Goal: Complete application form: Complete application form

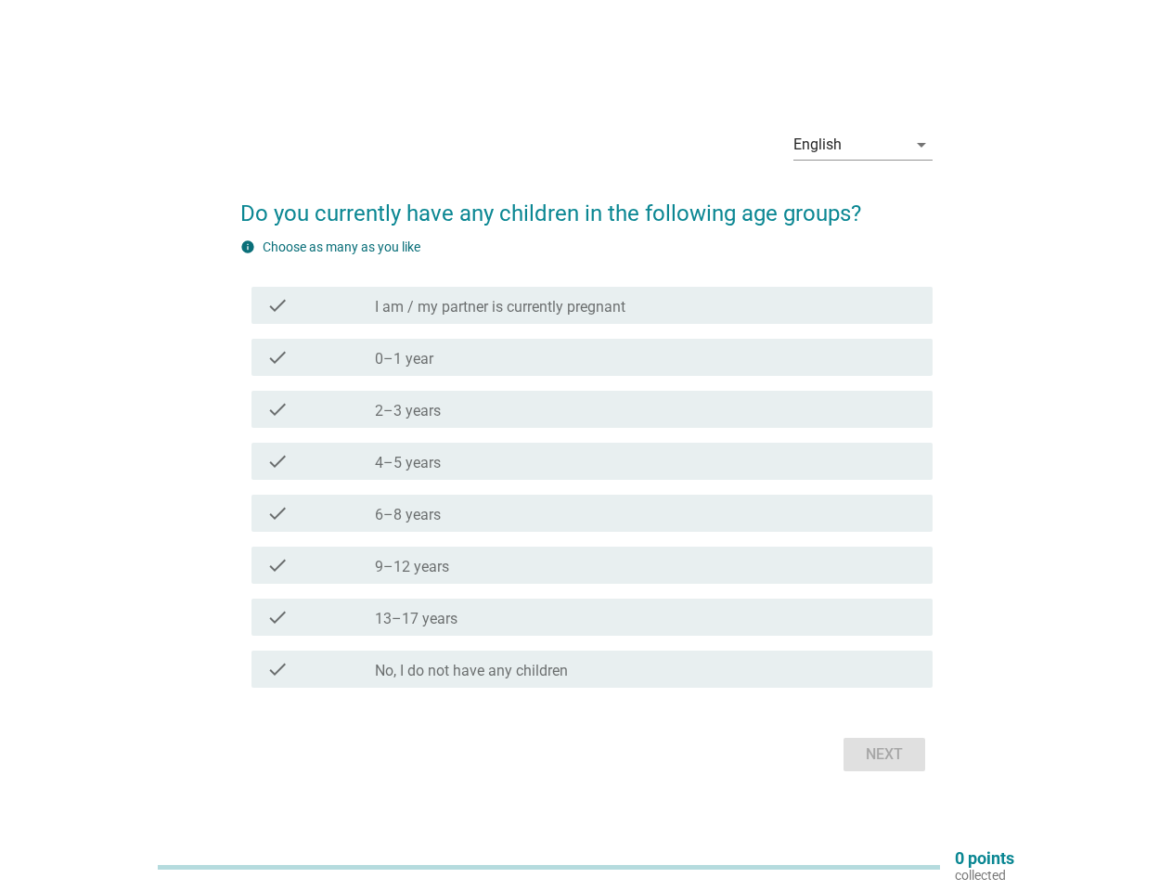
click at [586, 445] on div "check check_box_outline_blank 4–5 years" at bounding box center [591, 460] width 681 height 37
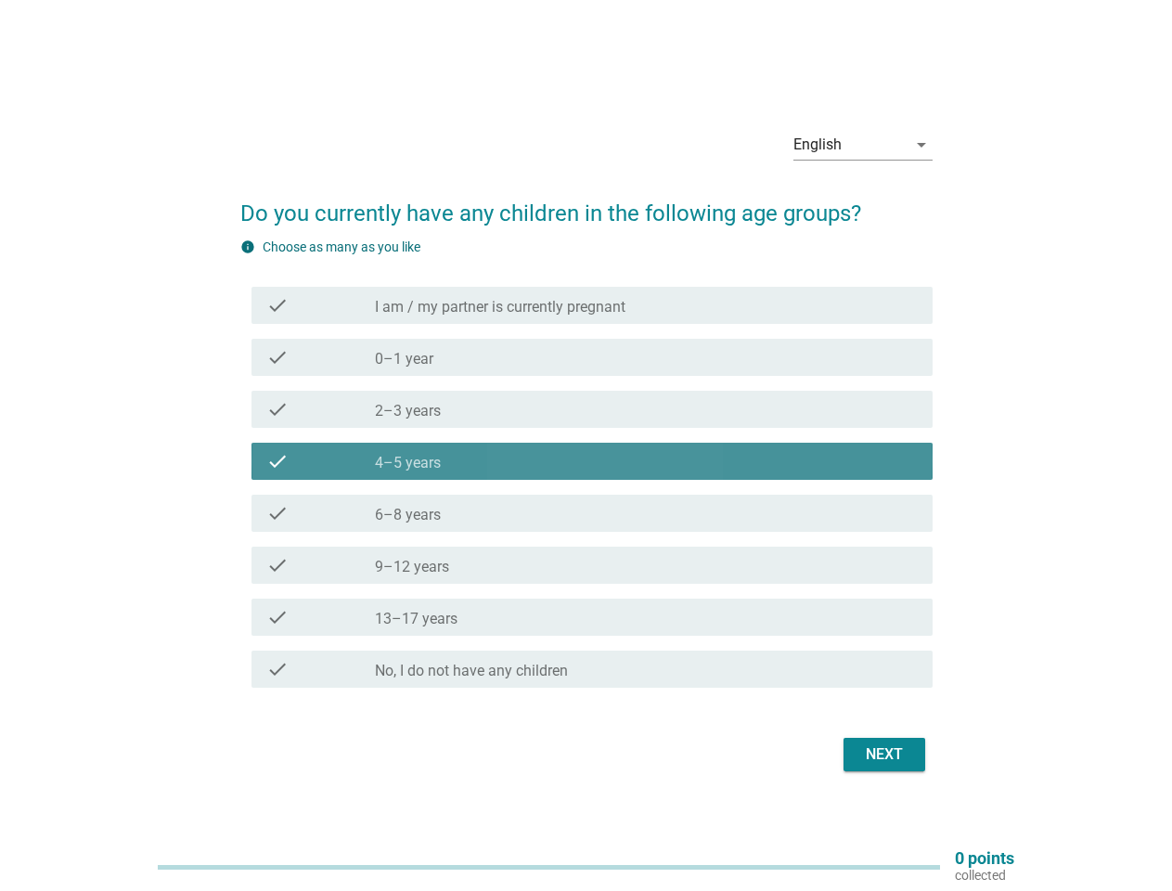
click at [863, 145] on div "English" at bounding box center [849, 145] width 113 height 30
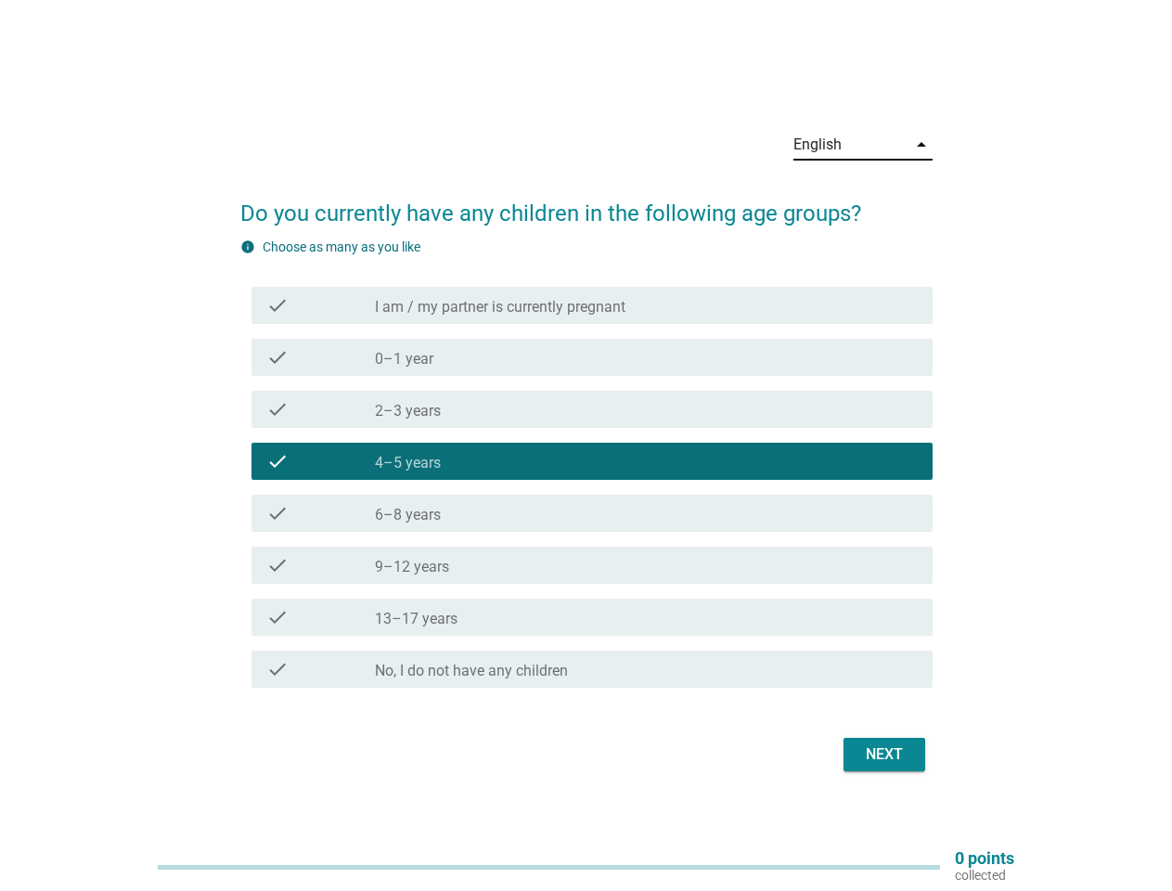
click at [586, 466] on div "check_box_outline_blank 4–5 years" at bounding box center [646, 461] width 543 height 22
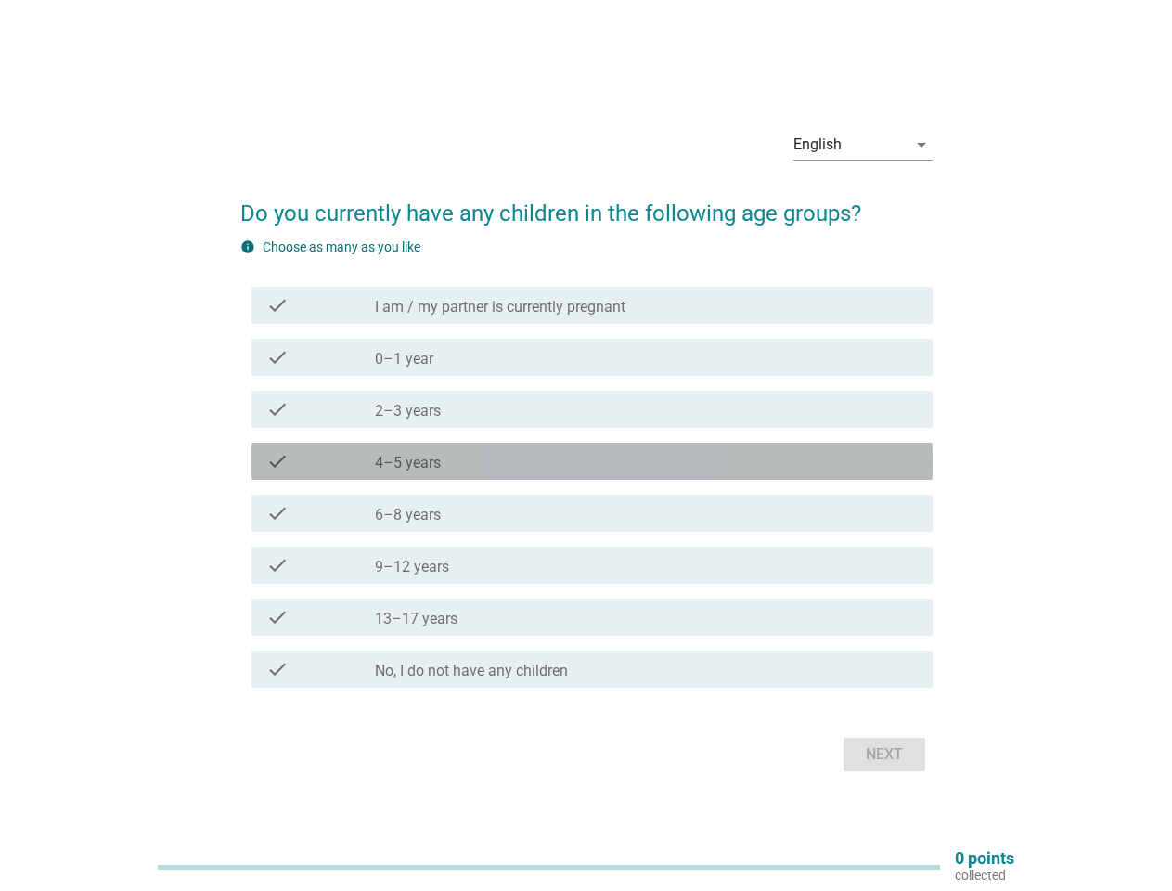
click at [592, 305] on label "I am / my partner is currently pregnant" at bounding box center [500, 307] width 250 height 19
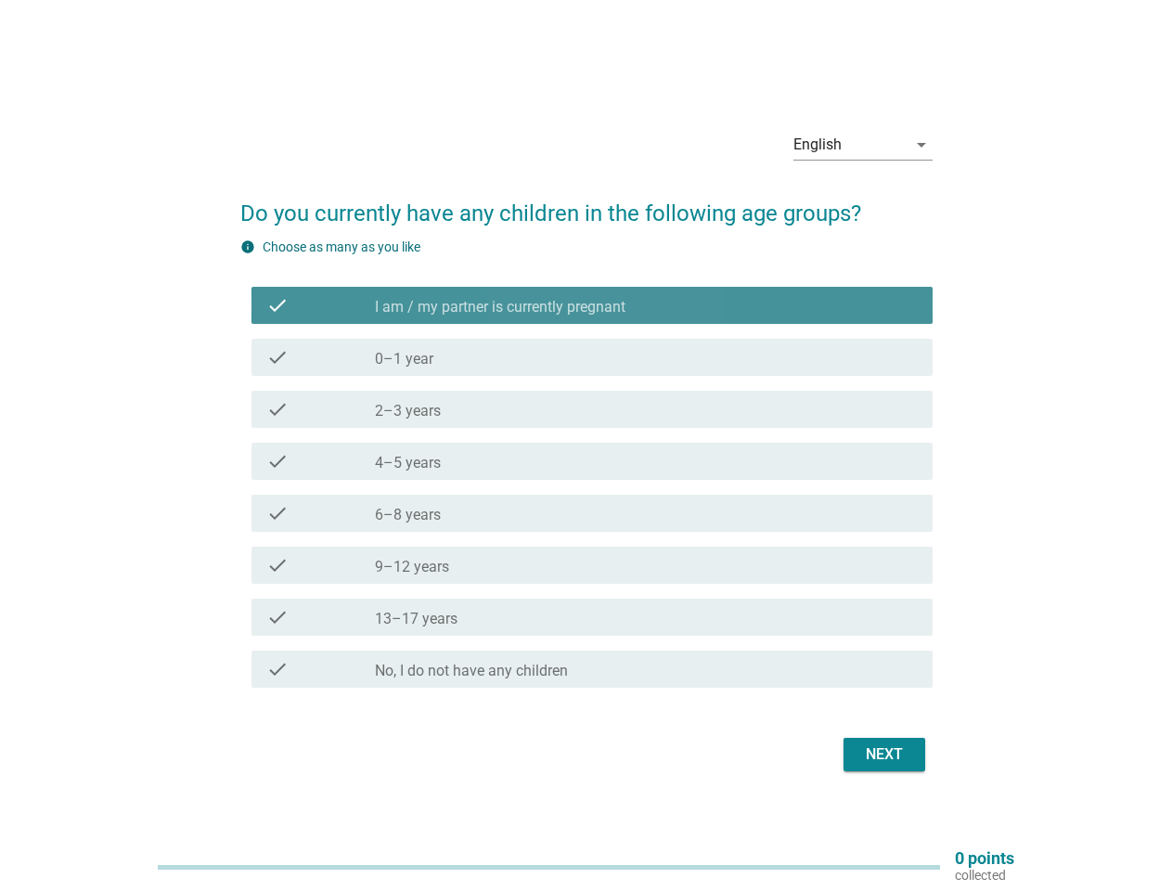
click at [592, 305] on label "I am / my partner is currently pregnant" at bounding box center [500, 307] width 250 height 19
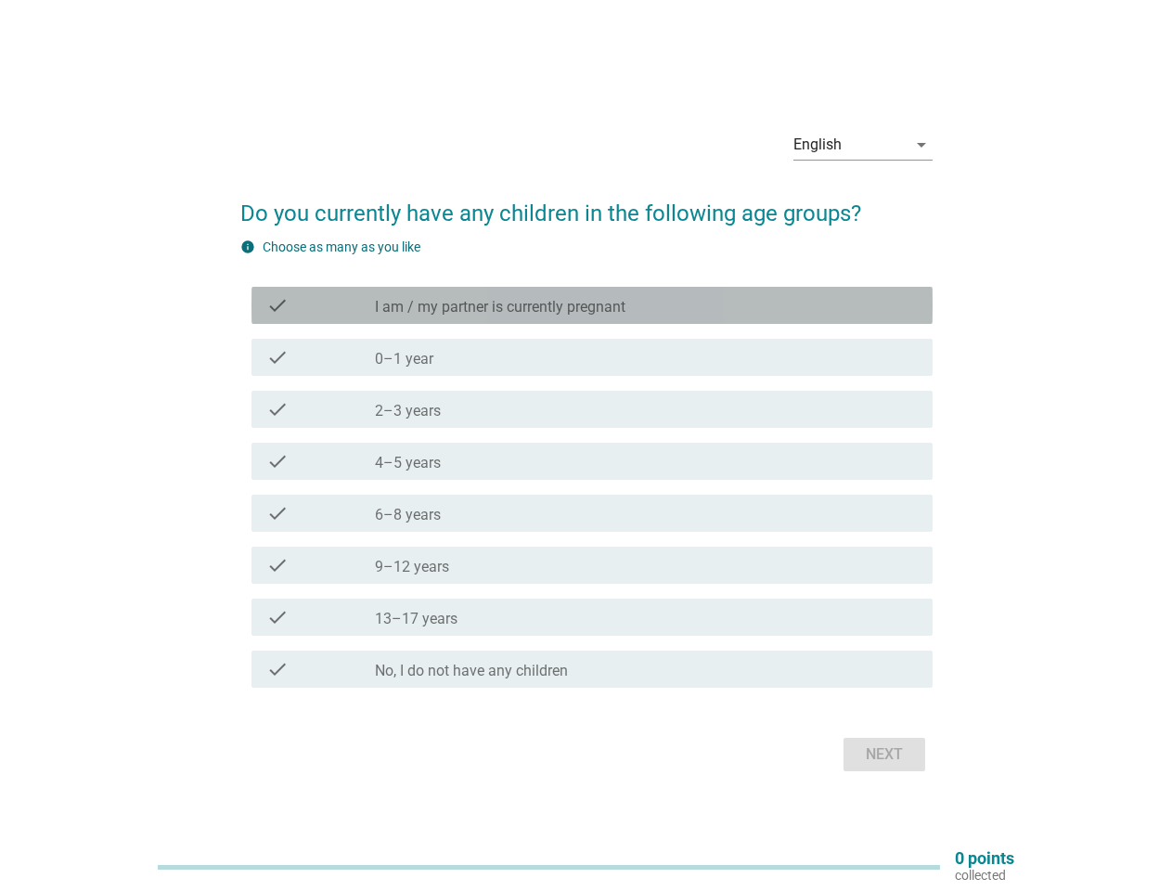
click at [500, 307] on label "I am / my partner is currently pregnant" at bounding box center [500, 307] width 250 height 19
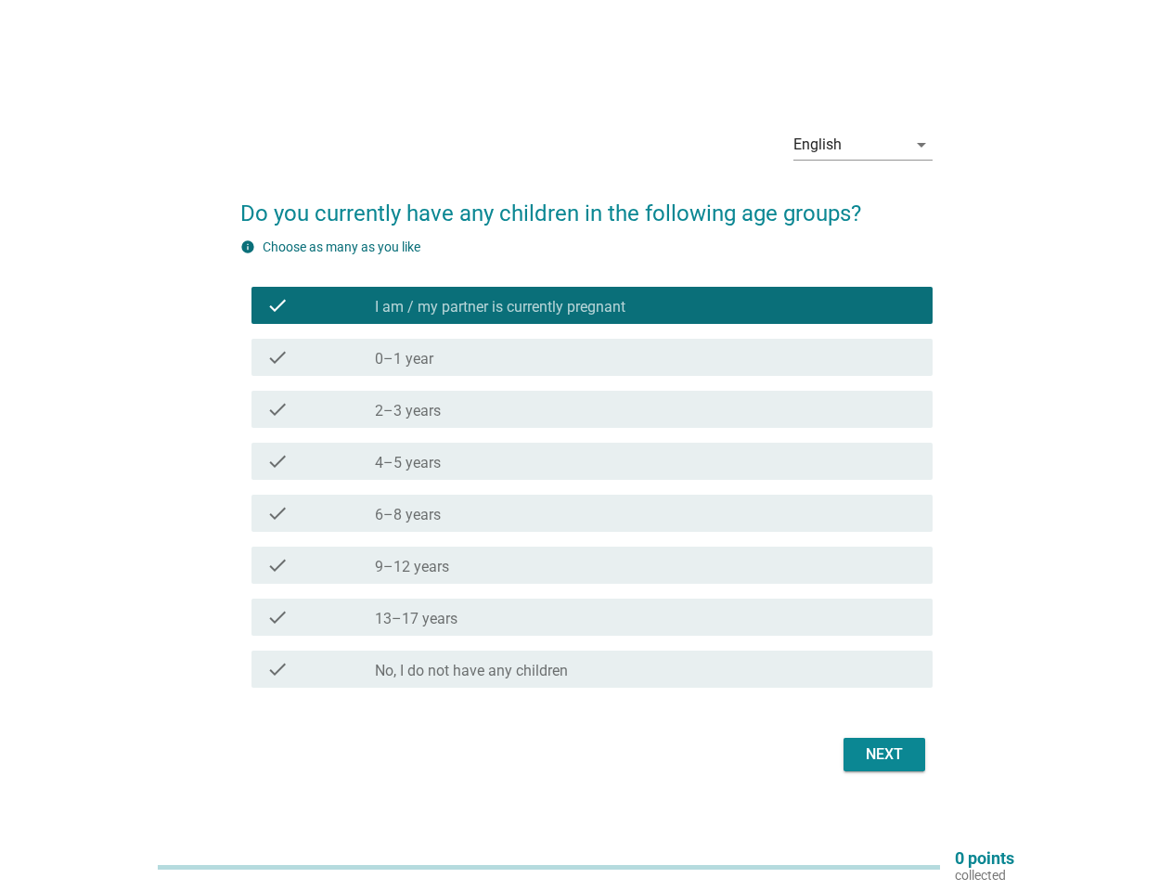
click at [500, 307] on label "I am / my partner is currently pregnant" at bounding box center [500, 307] width 250 height 19
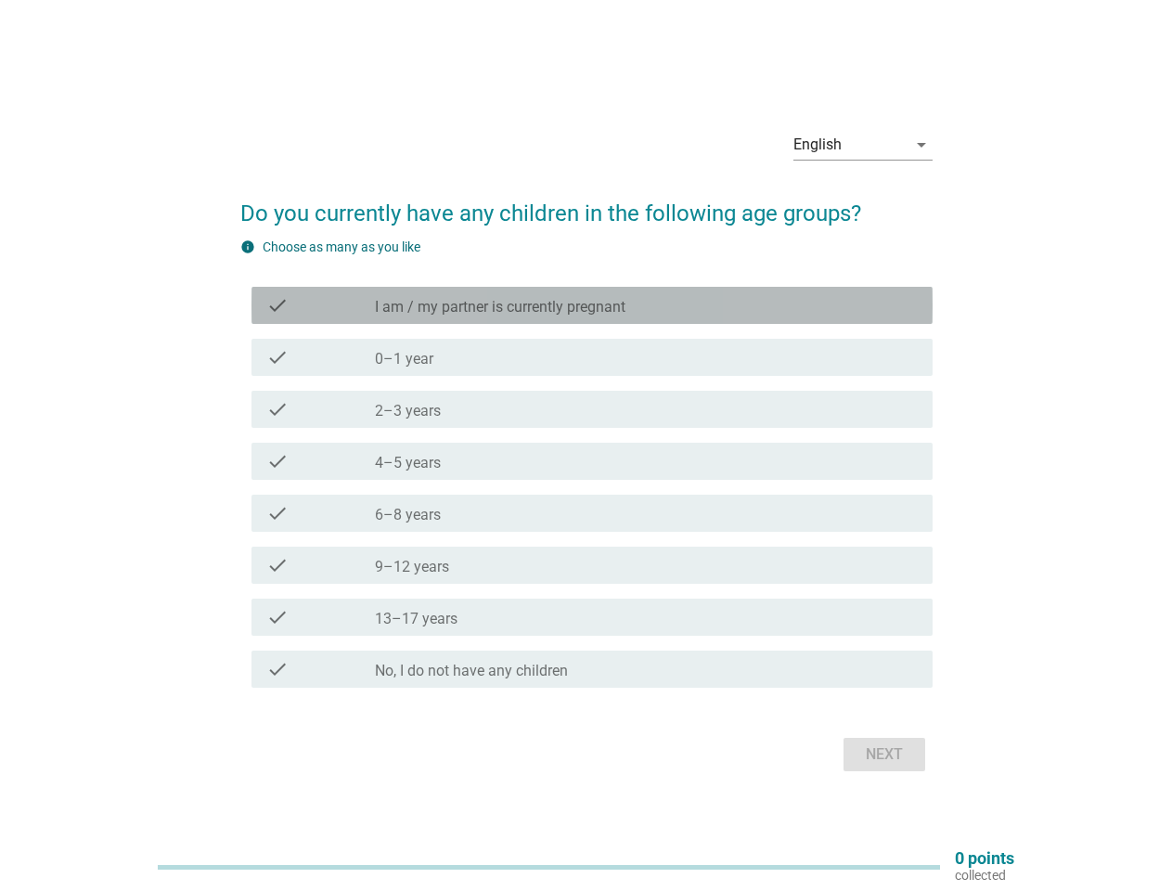
click at [592, 357] on div "check_box_outline_blank 0–1 year" at bounding box center [646, 357] width 543 height 22
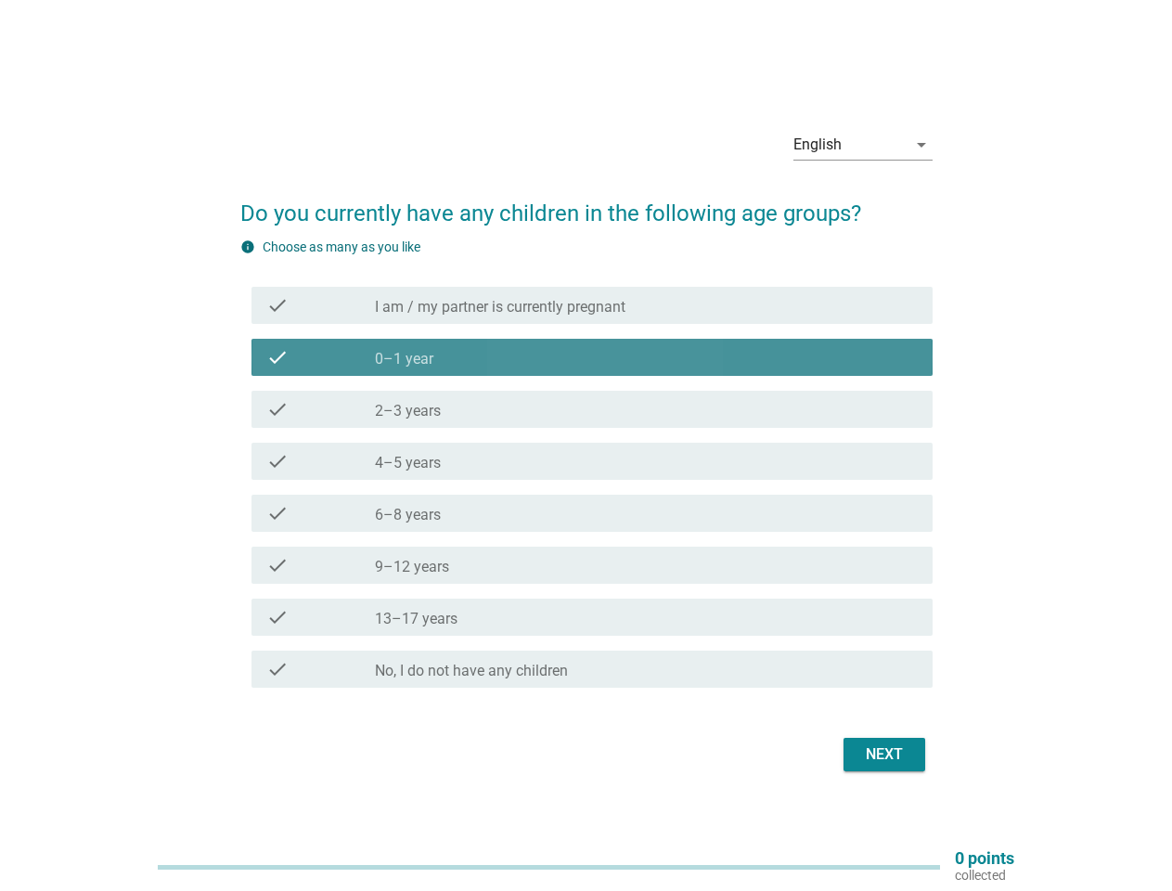
click at [592, 357] on div "check_box_outline_blank 0–1 year" at bounding box center [646, 357] width 543 height 22
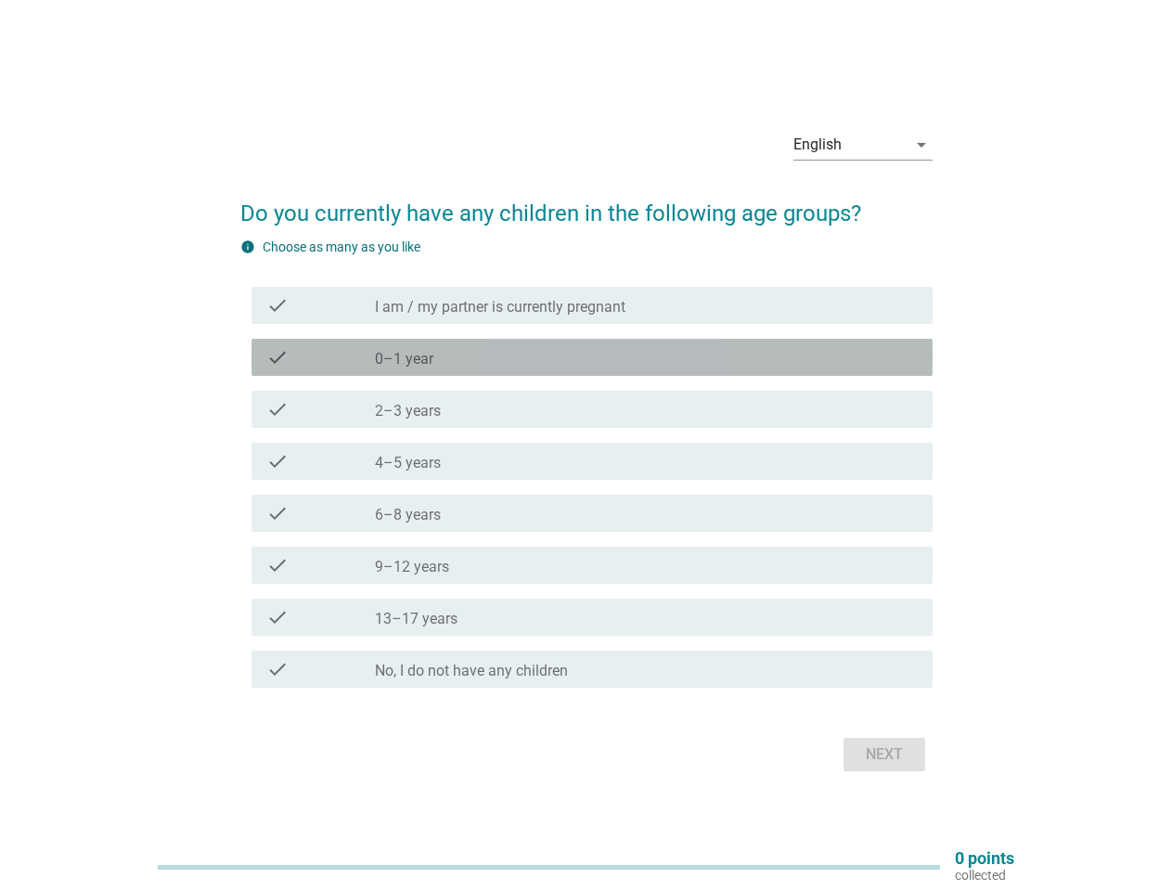
click at [404, 359] on label "0–1 year" at bounding box center [404, 359] width 58 height 19
